Goal: Information Seeking & Learning: Compare options

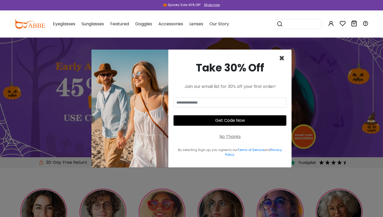
click at [281, 57] on span "×" at bounding box center [282, 58] width 6 height 13
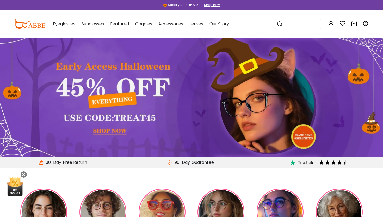
scroll to position [75, 0]
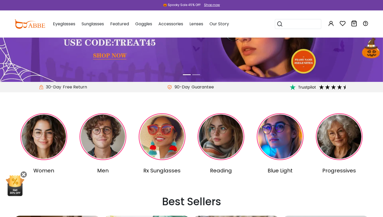
click at [101, 129] on img at bounding box center [102, 136] width 47 height 47
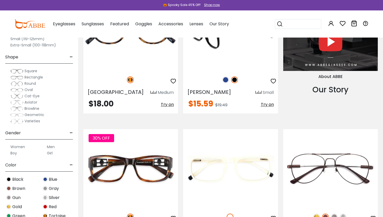
scroll to position [691, 0]
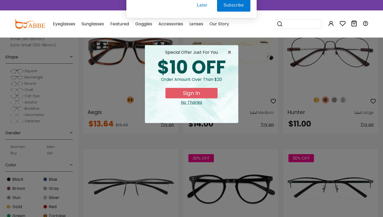
click at [201, 34] on button "Later" at bounding box center [201, 33] width 23 height 13
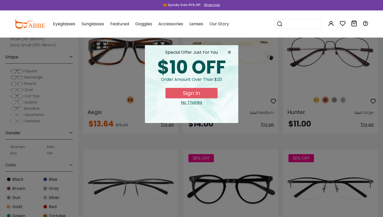
click at [193, 102] on div "No Thanks" at bounding box center [191, 102] width 85 height 6
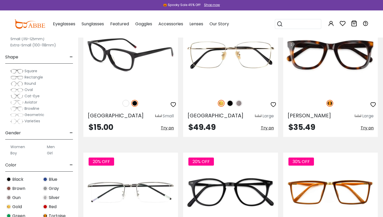
scroll to position [1471, 0]
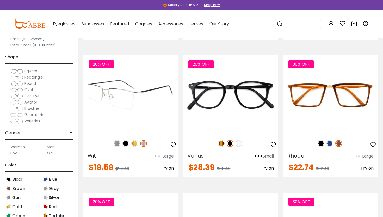
click at [118, 142] on img at bounding box center [117, 143] width 7 height 7
click at [124, 143] on img at bounding box center [125, 143] width 7 height 7
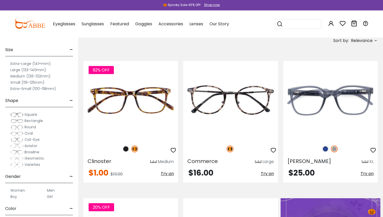
scroll to position [128, 0]
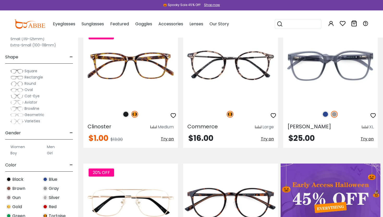
click at [29, 71] on span "Square" at bounding box center [30, 70] width 13 height 5
click at [34, 77] on span "Rectangle" at bounding box center [33, 77] width 18 height 5
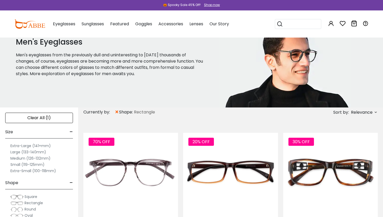
scroll to position [22, 0]
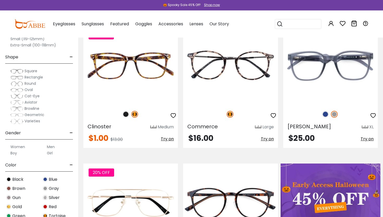
click at [33, 71] on span "Square" at bounding box center [30, 70] width 13 height 5
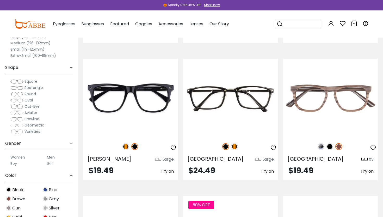
scroll to position [1144, 0]
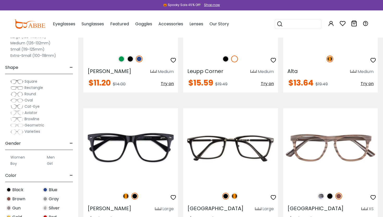
click at [53, 155] on label "Men" at bounding box center [51, 157] width 8 height 6
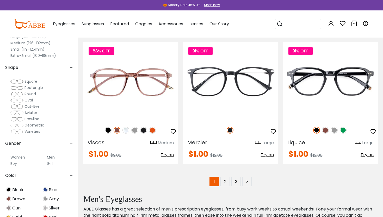
scroll to position [2735, 0]
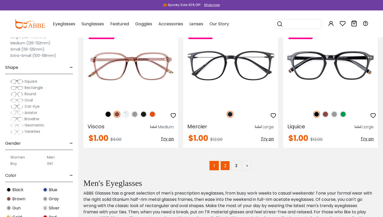
click at [226, 164] on link "2" at bounding box center [224, 165] width 9 height 9
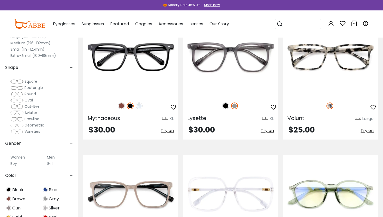
scroll to position [1630, 0]
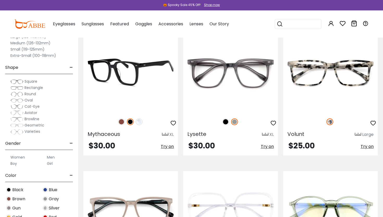
click at [141, 122] on img at bounding box center [139, 121] width 7 height 7
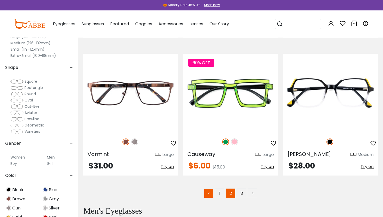
scroll to position [2715, 0]
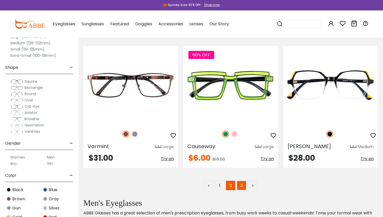
click at [241, 182] on link "3" at bounding box center [241, 185] width 9 height 9
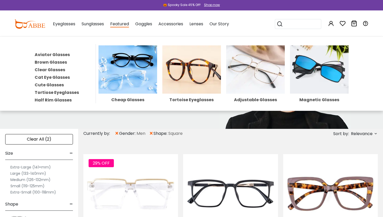
click at [119, 22] on span "Featured" at bounding box center [119, 24] width 19 height 7
click at [65, 53] on link "Aviator Glasses" at bounding box center [52, 55] width 35 height 6
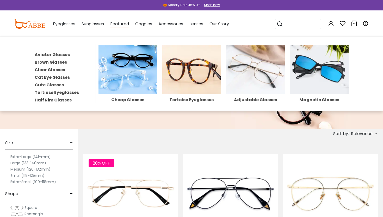
click at [61, 69] on link "Clear Glasses" at bounding box center [50, 70] width 30 height 6
